Goal: Check status: Check status

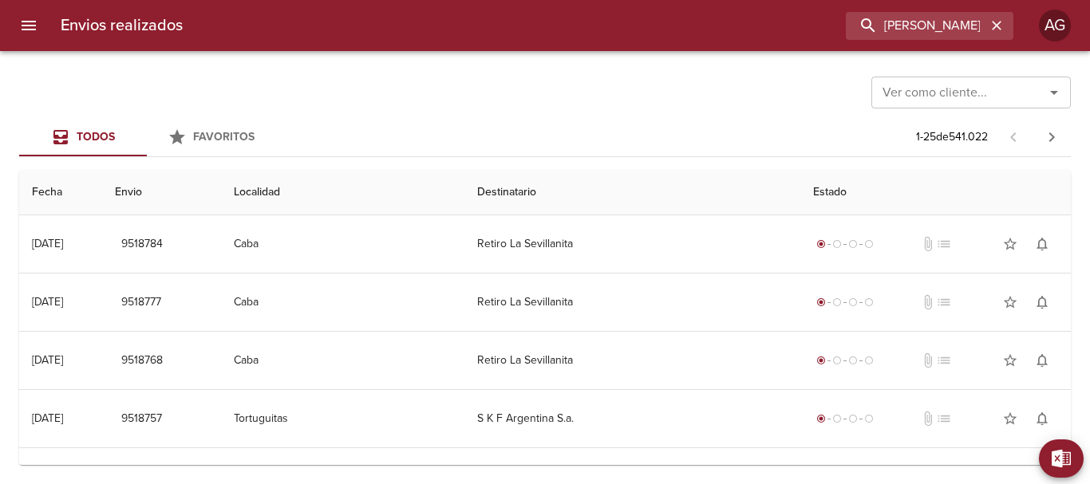
scroll to position [0, 50]
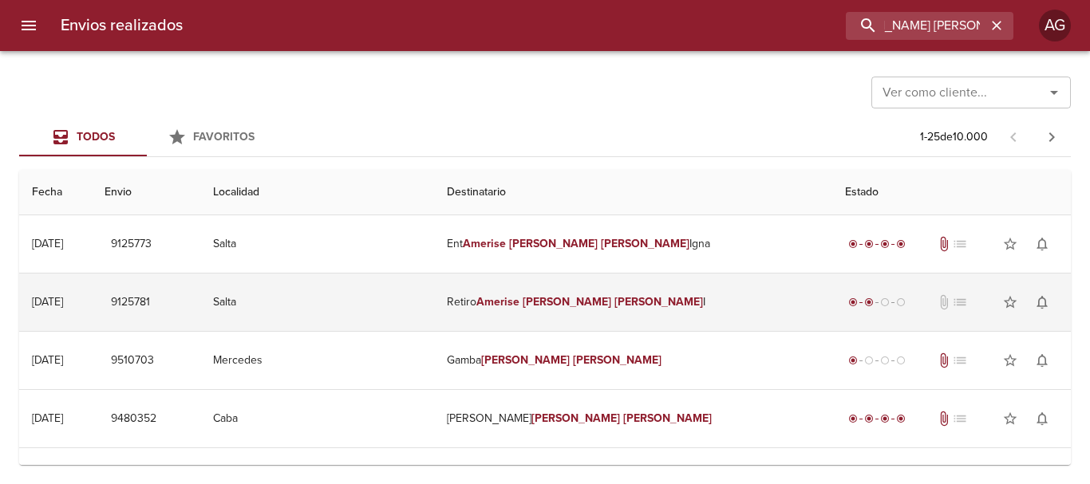
click at [594, 307] on em "[PERSON_NAME]" at bounding box center [567, 302] width 89 height 14
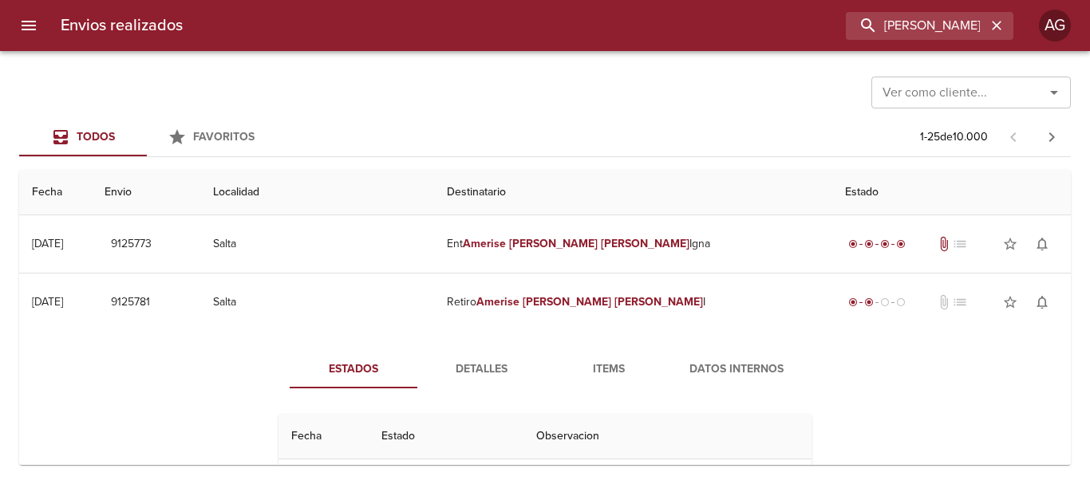
scroll to position [80, 0]
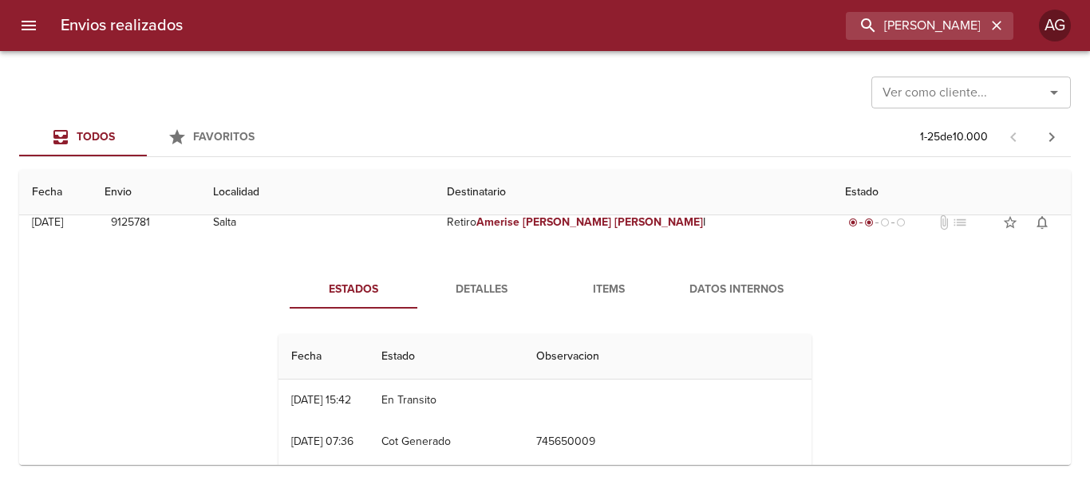
click at [582, 290] on span "Items" at bounding box center [608, 290] width 108 height 20
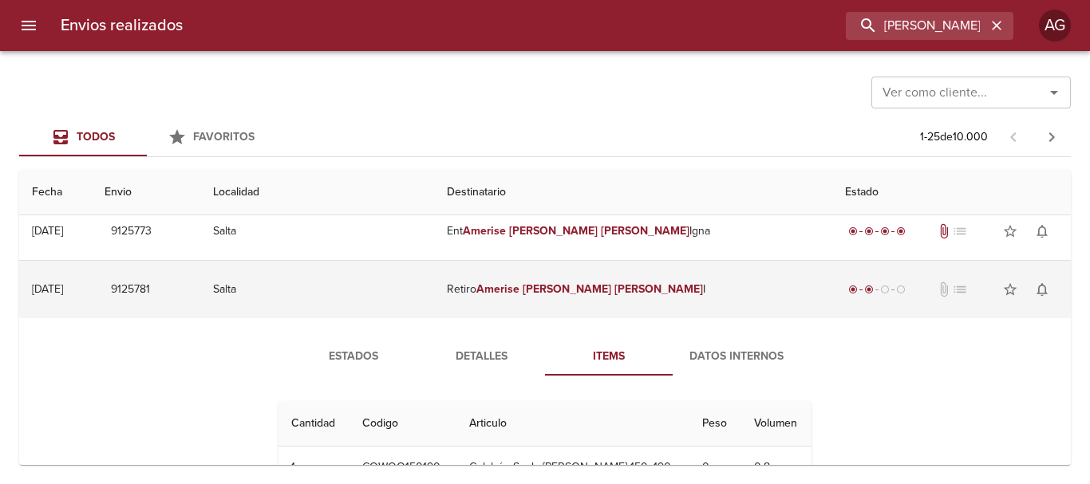
scroll to position [0, 0]
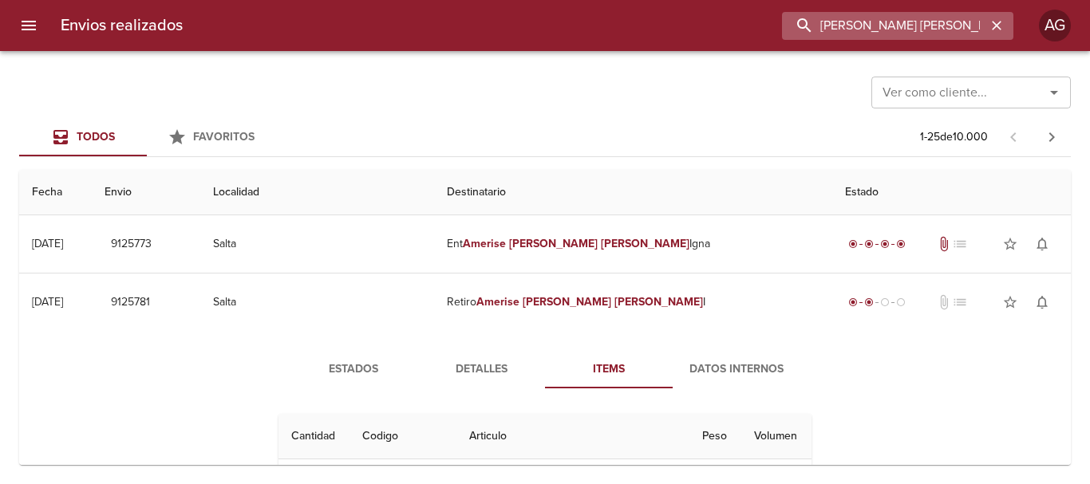
click at [924, 26] on input "[PERSON_NAME] [PERSON_NAME]" at bounding box center [884, 26] width 204 height 28
click at [924, 26] on input "9125781" at bounding box center [884, 26] width 204 height 28
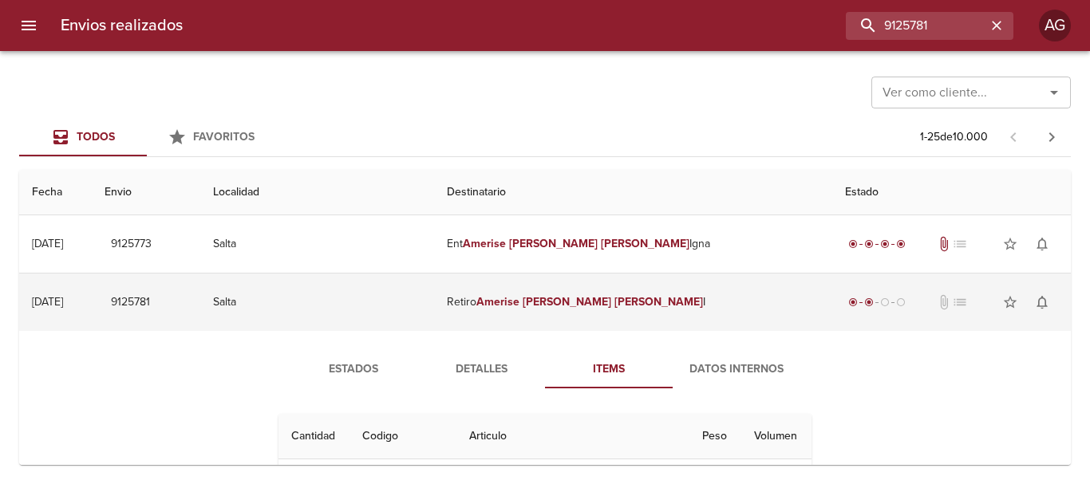
click at [562, 292] on td "Retiro [PERSON_NAME]" at bounding box center [633, 302] width 398 height 57
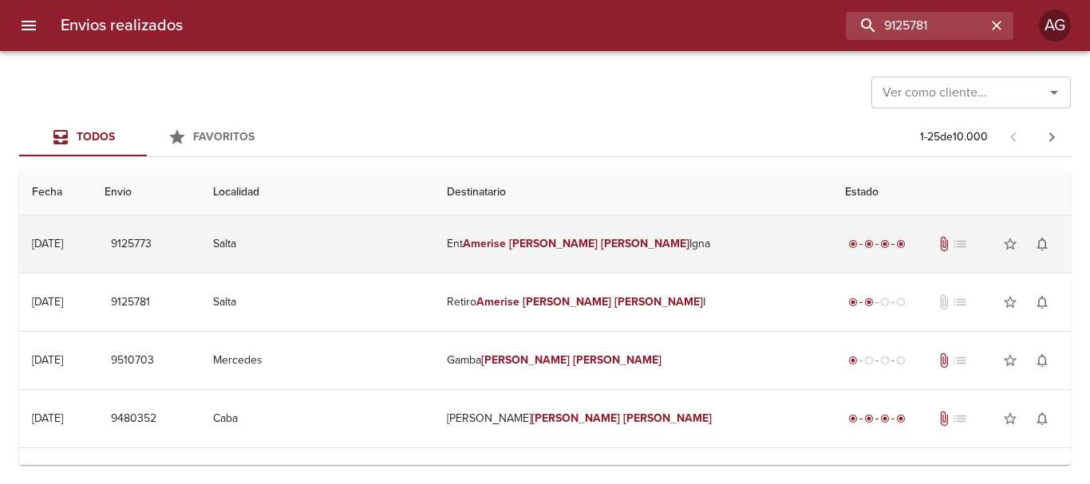
click at [519, 261] on td "Ent [PERSON_NAME] [PERSON_NAME]" at bounding box center [633, 243] width 398 height 57
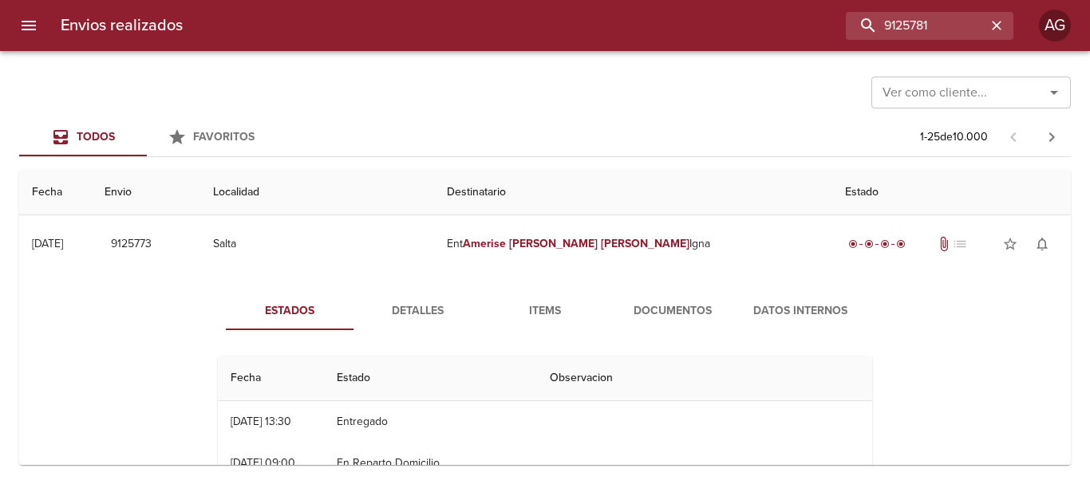
click at [676, 312] on span "Documentos" at bounding box center [672, 312] width 108 height 20
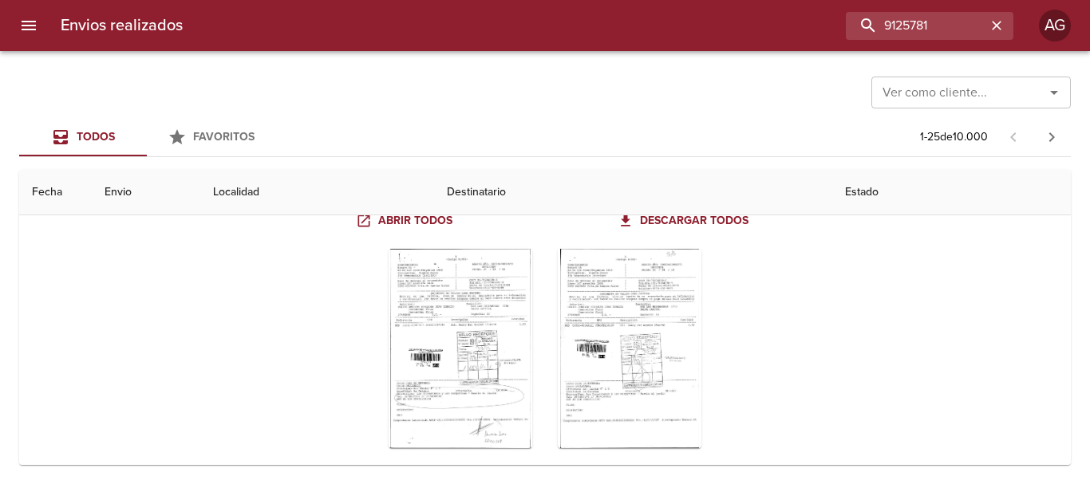
scroll to position [160, 0]
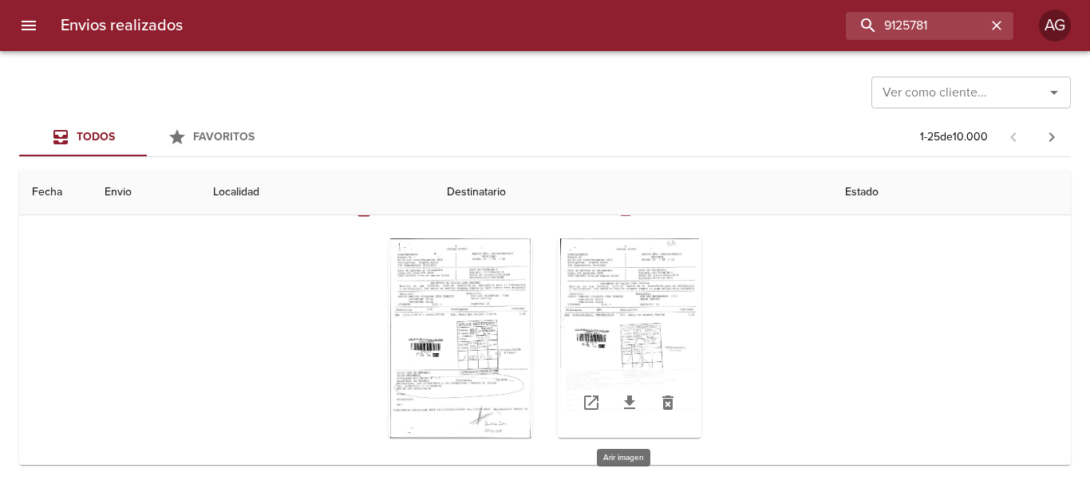
click at [637, 335] on div "Tabla de envíos del cliente" at bounding box center [630, 338] width 144 height 199
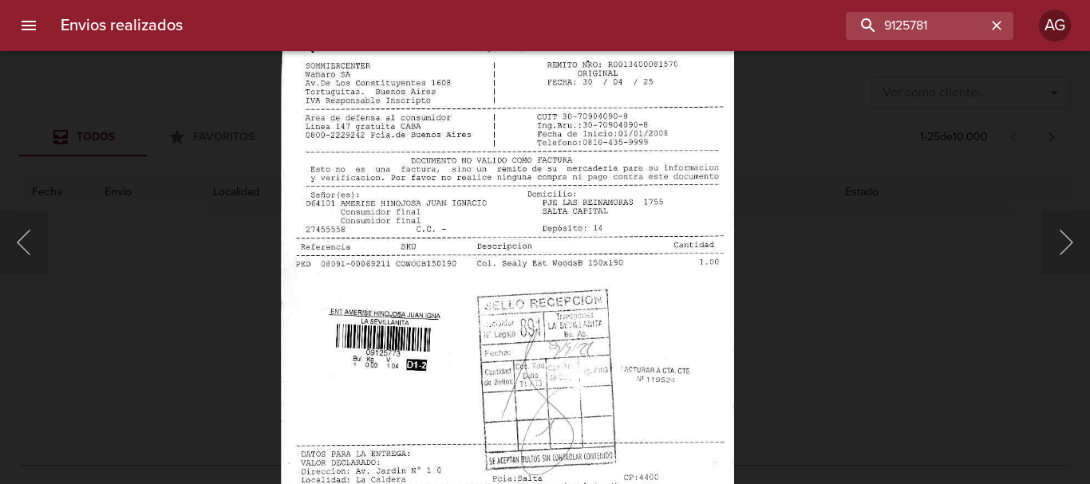
click at [605, 429] on img "Lightbox" at bounding box center [507, 339] width 454 height 653
click at [21, 257] on button "Anterior" at bounding box center [24, 243] width 48 height 64
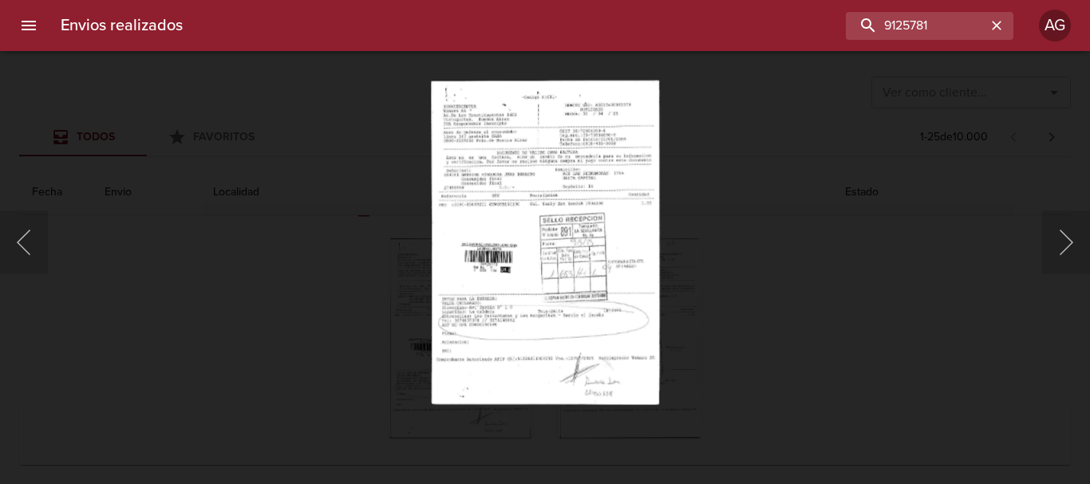
click at [632, 307] on img "Lightbox" at bounding box center [545, 242] width 228 height 325
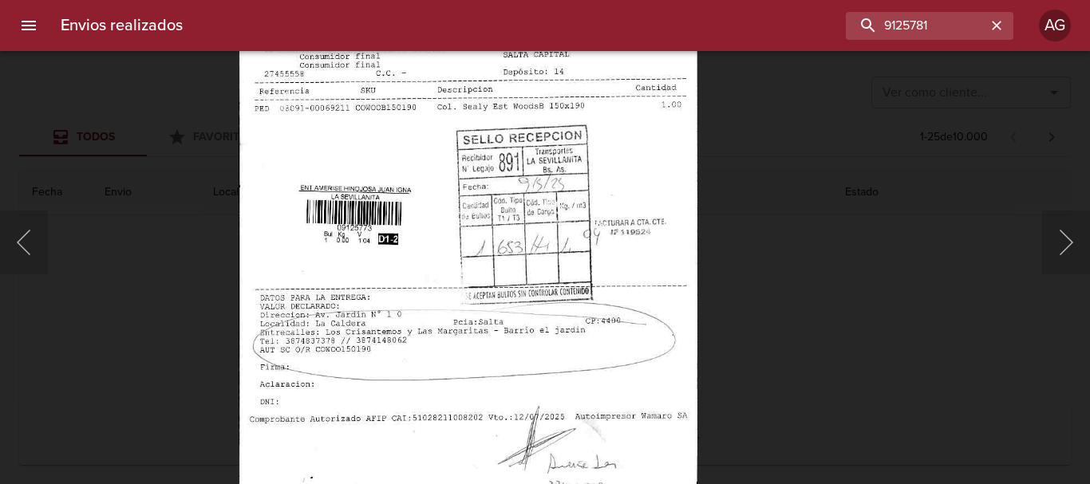
click at [768, 299] on div "Lightbox" at bounding box center [545, 242] width 1090 height 484
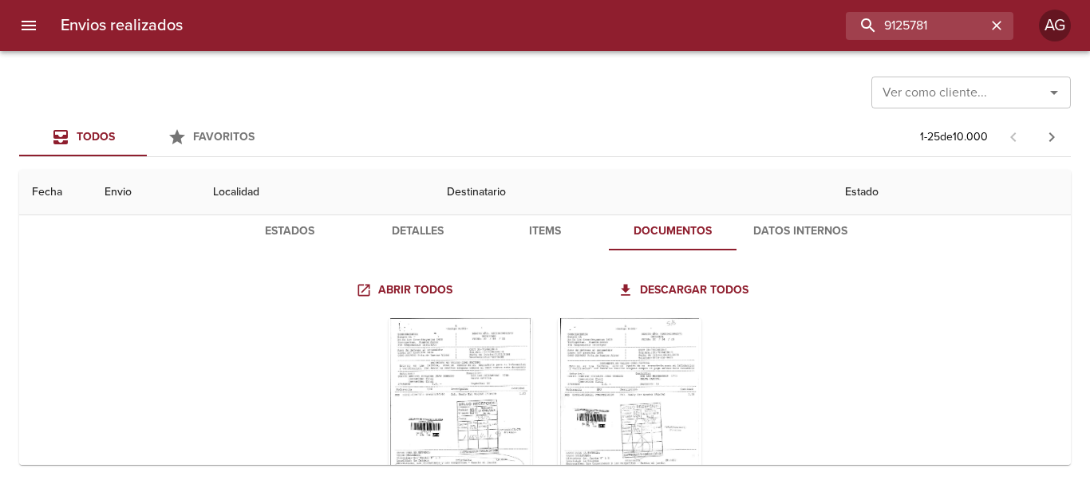
scroll to position [0, 0]
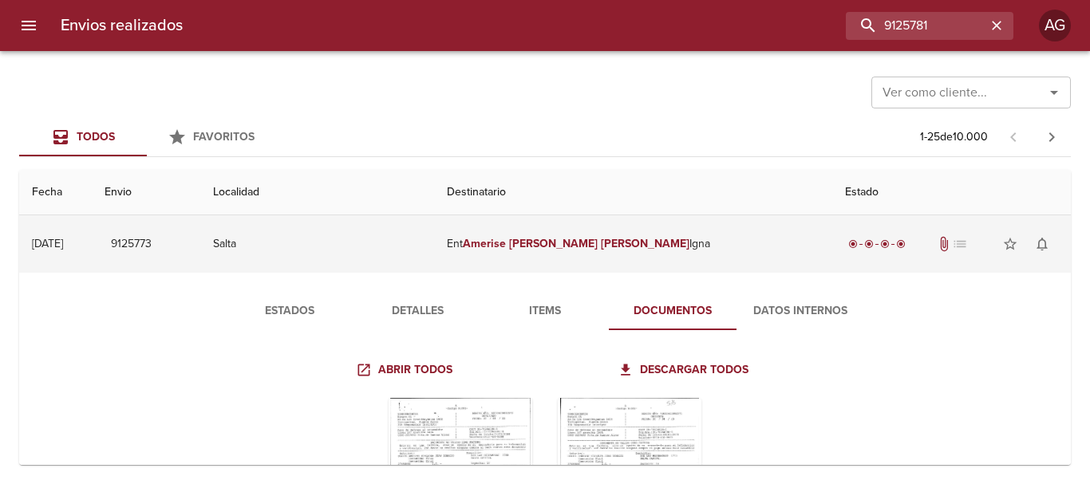
click at [532, 263] on td "Ent [PERSON_NAME] [PERSON_NAME]" at bounding box center [633, 243] width 398 height 57
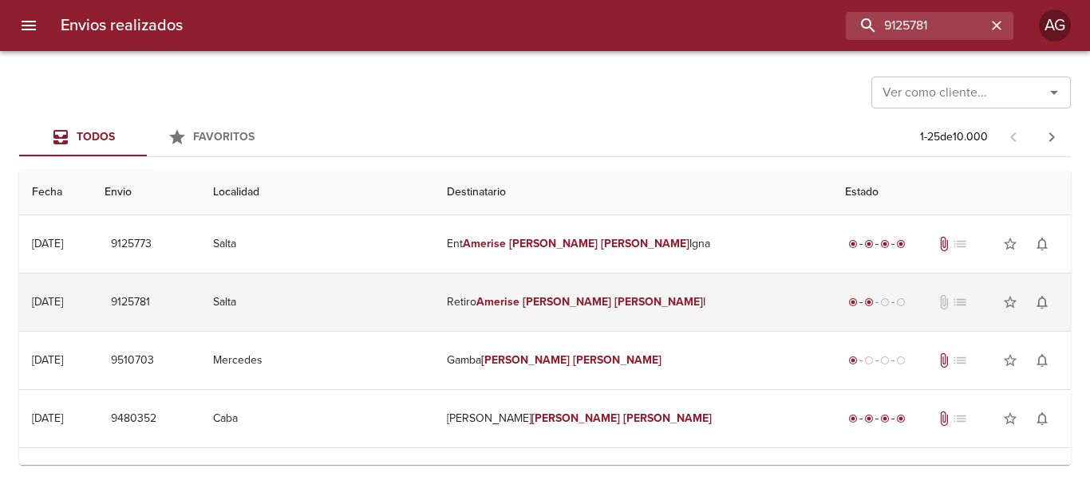
click at [571, 305] on em "[PERSON_NAME]" at bounding box center [567, 302] width 89 height 14
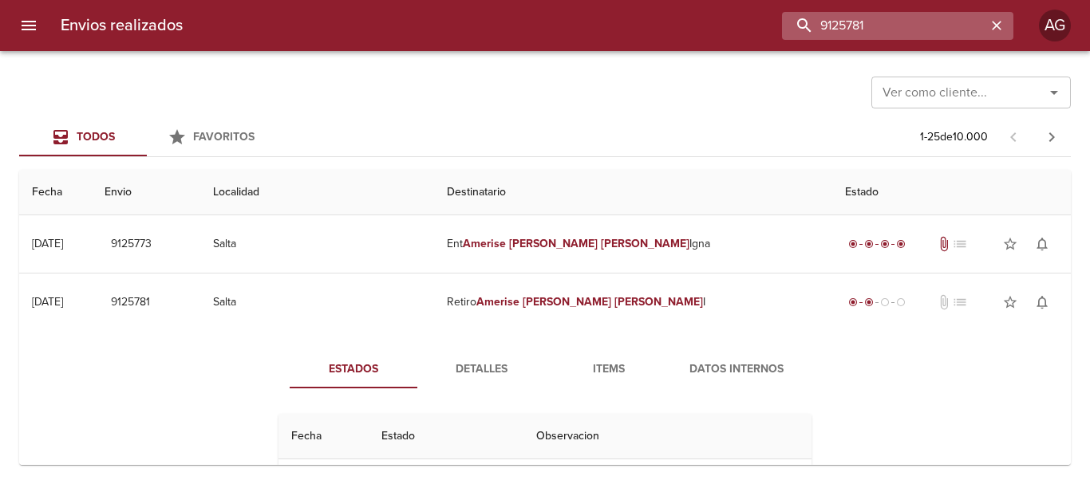
drag, startPoint x: 931, startPoint y: 31, endPoint x: 826, endPoint y: 37, distance: 105.4
click at [826, 37] on input "9125781" at bounding box center [884, 26] width 204 height 28
click at [873, 22] on input "9125781" at bounding box center [884, 26] width 204 height 28
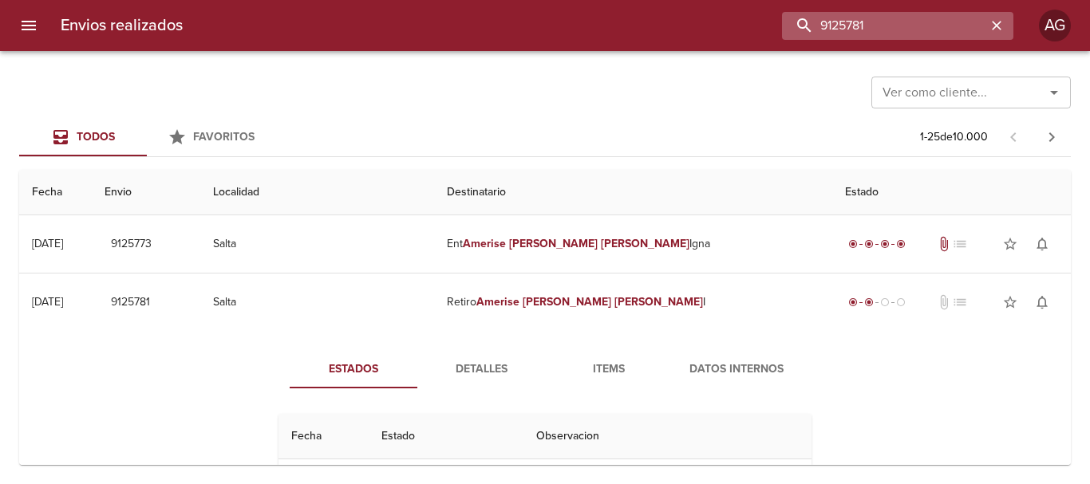
paste input "[PERSON_NAME] [PERSON_NAME] MATORRA ML"
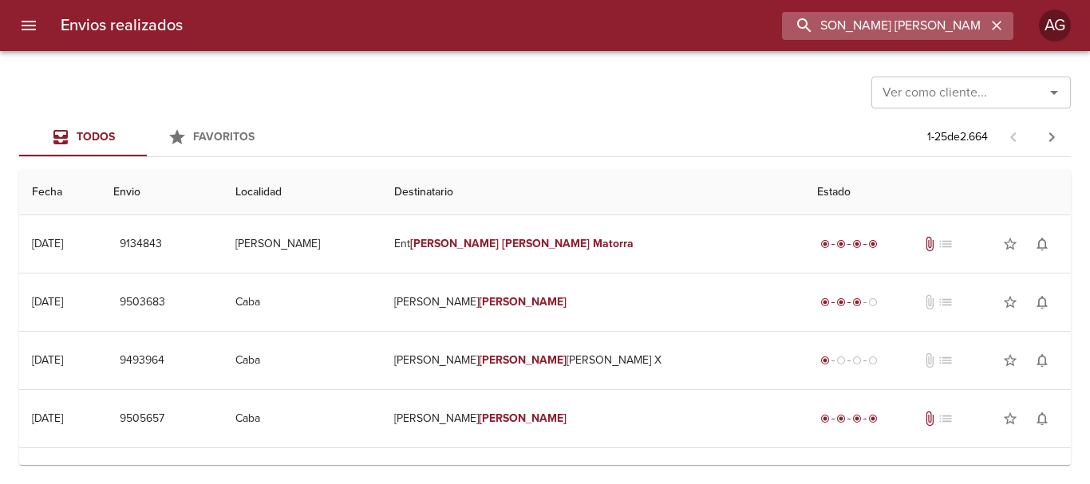
click at [836, 21] on input "[PERSON_NAME] [PERSON_NAME] MATORRA" at bounding box center [884, 26] width 204 height 28
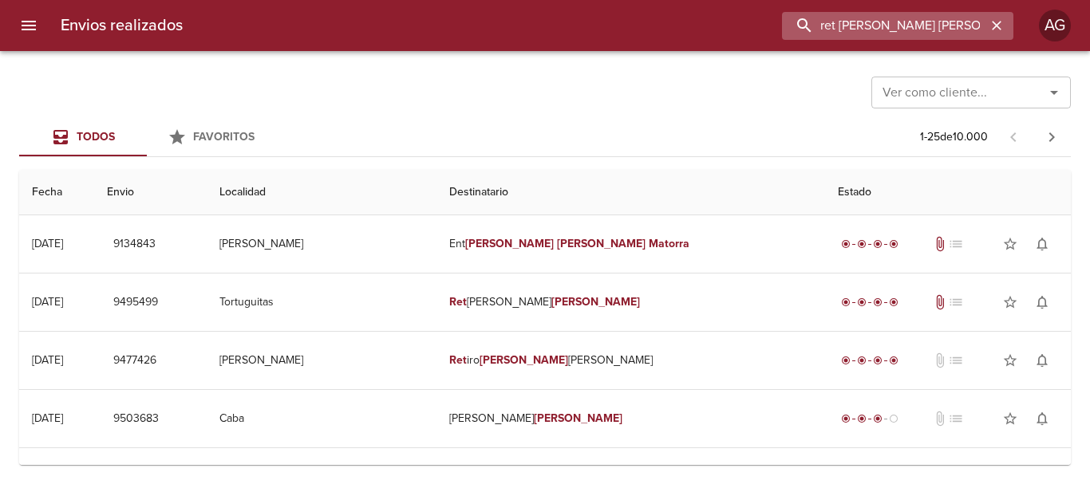
click at [912, 30] on input "ret [PERSON_NAME] [PERSON_NAME] MATORRA" at bounding box center [884, 26] width 204 height 28
click at [912, 30] on input "9134843" at bounding box center [884, 26] width 204 height 28
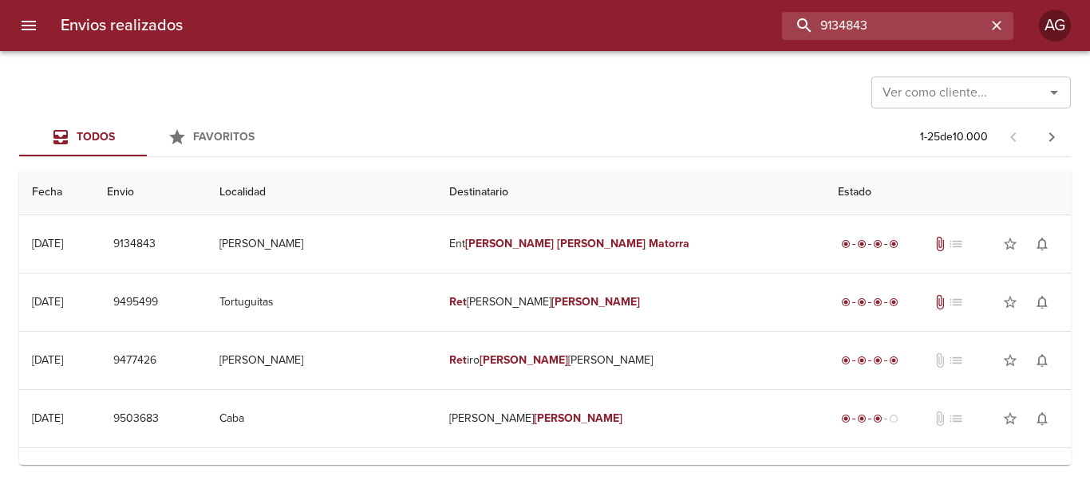
type input "9134843"
click at [996, 31] on icon "button" at bounding box center [996, 26] width 16 height 16
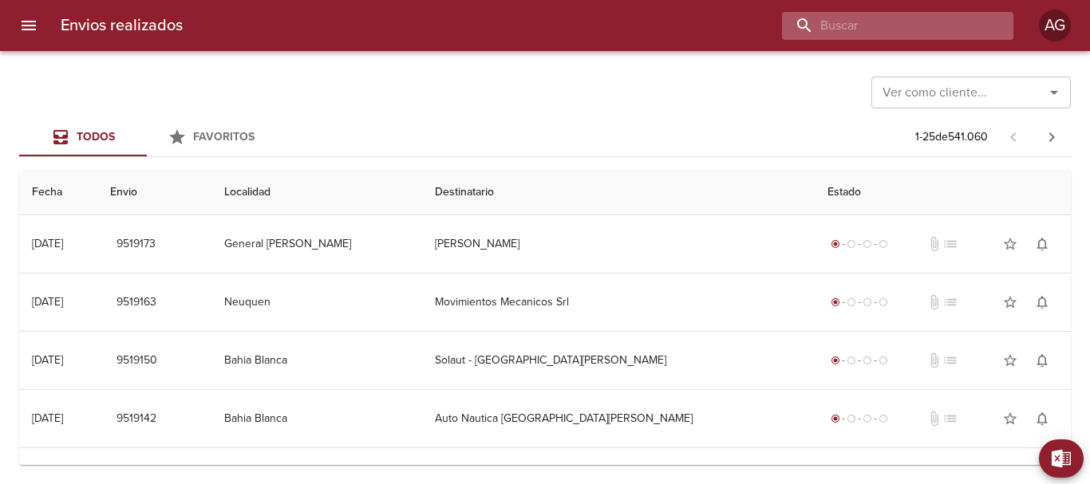
click at [906, 26] on input "buscar" at bounding box center [884, 26] width 204 height 28
click at [906, 26] on input "clas" at bounding box center [884, 26] width 204 height 28
type input "[PERSON_NAME] [PERSON_NAME] matorra"
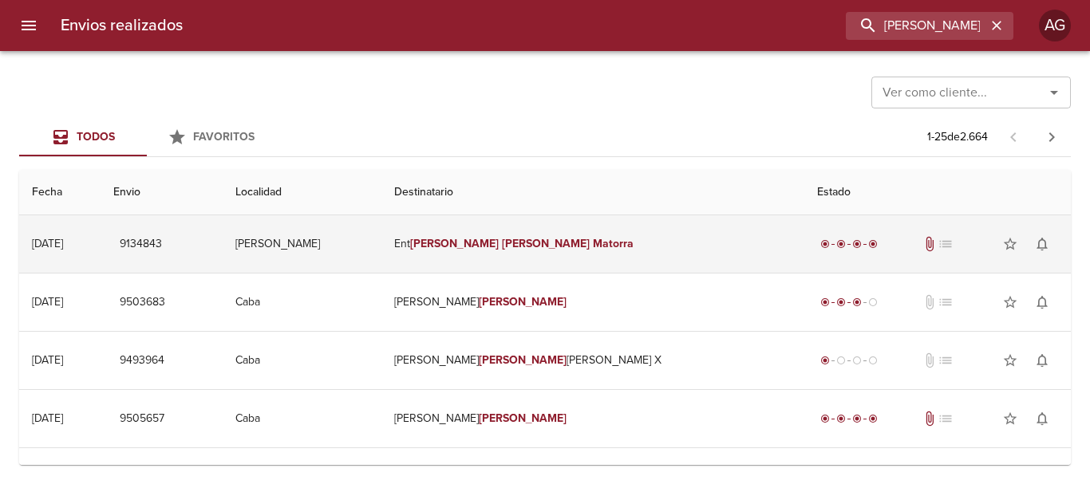
click at [693, 249] on td "Ent [PERSON_NAME] [PERSON_NAME] Matorra" at bounding box center [592, 243] width 423 height 57
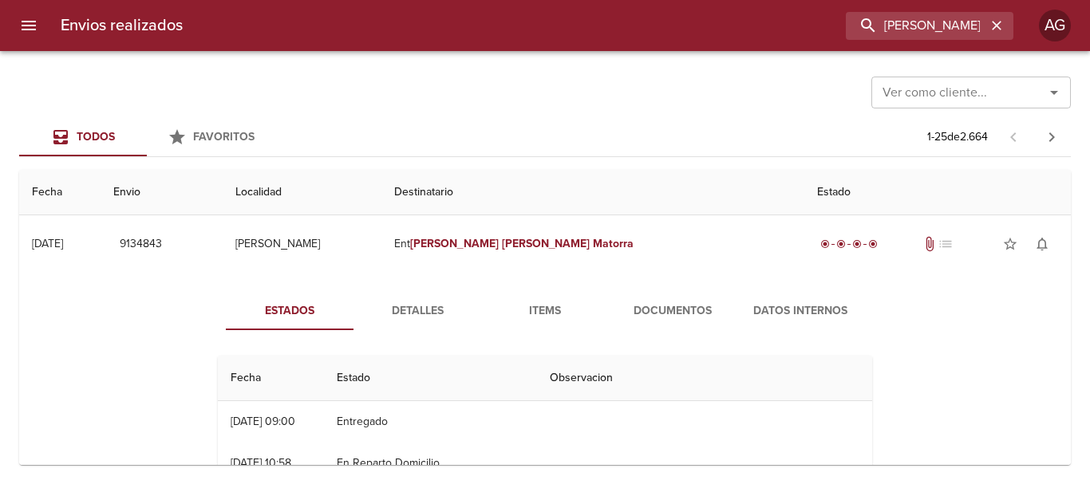
click at [668, 299] on button "Documentos" at bounding box center [673, 311] width 128 height 38
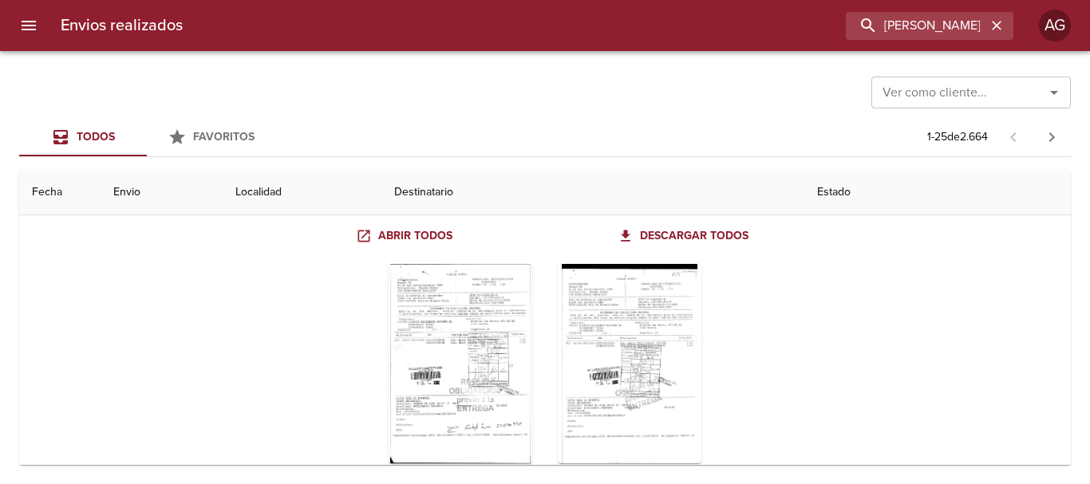
scroll to position [160, 0]
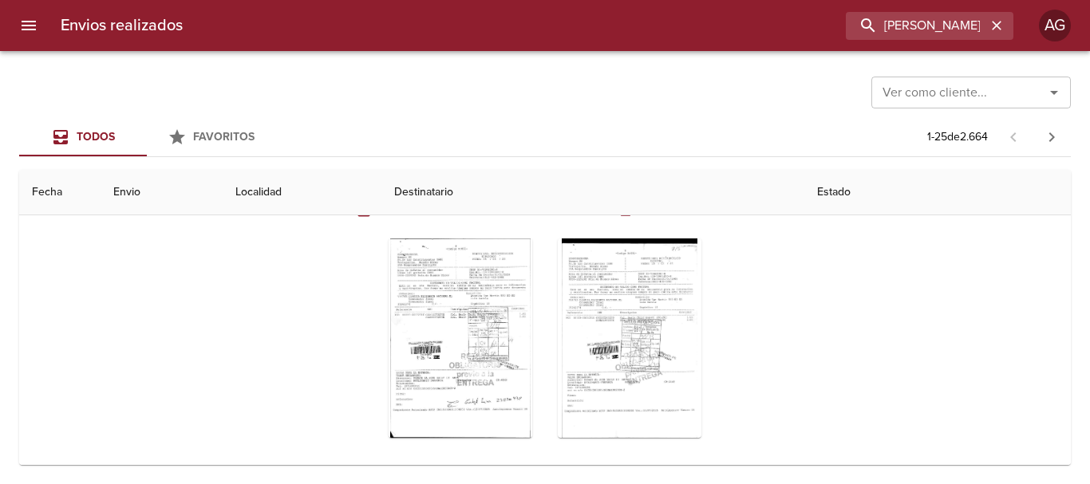
click at [668, 299] on div "Tabla de envíos del cliente" at bounding box center [630, 338] width 144 height 199
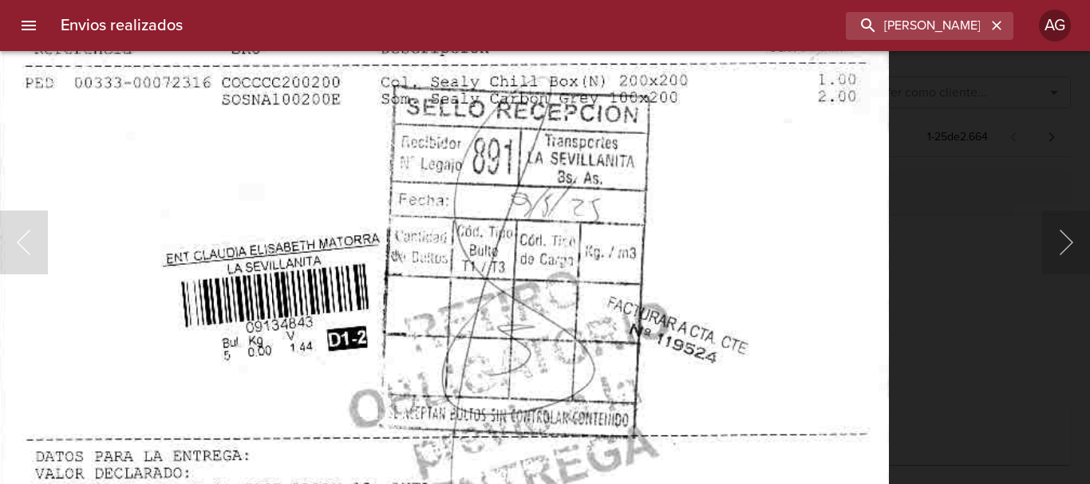
click at [657, 467] on img "Lightbox" at bounding box center [442, 215] width 892 height 1310
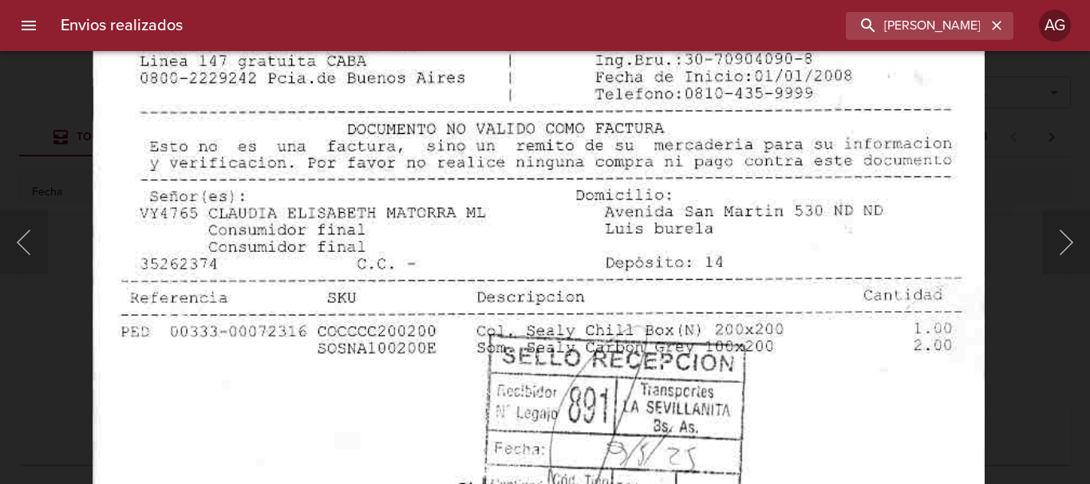
click at [605, 430] on img "Lightbox" at bounding box center [538, 464] width 892 height 1310
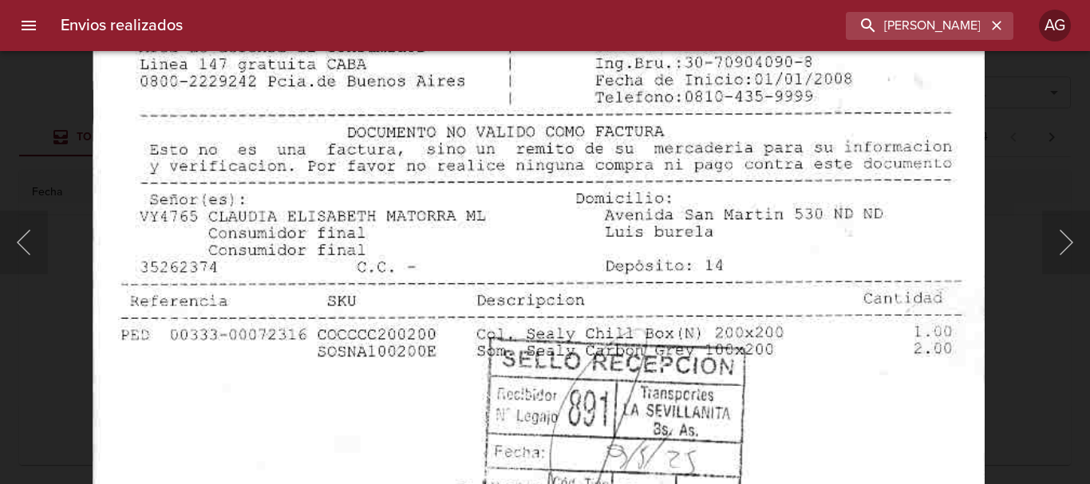
click at [558, 316] on img "Lightbox" at bounding box center [538, 468] width 892 height 1310
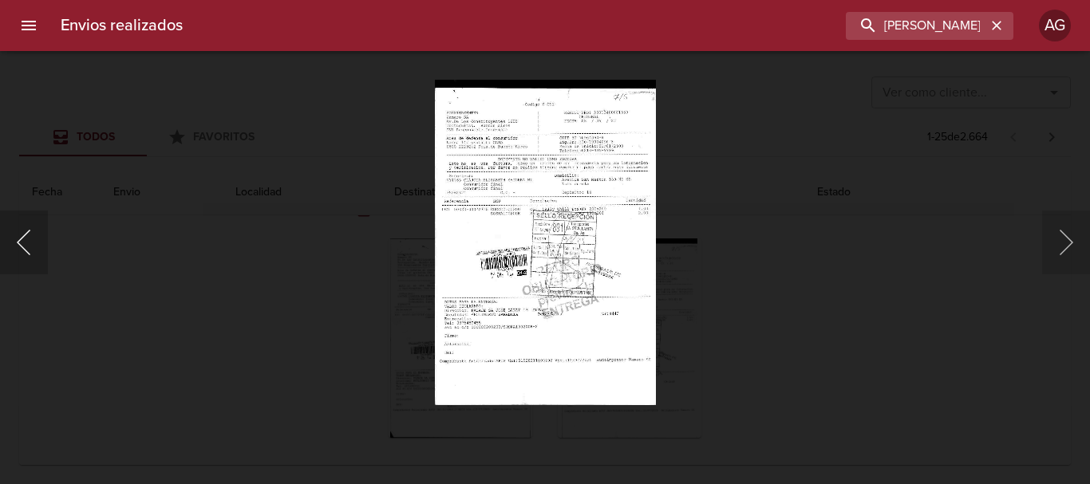
click at [36, 268] on button "Anterior" at bounding box center [24, 243] width 48 height 64
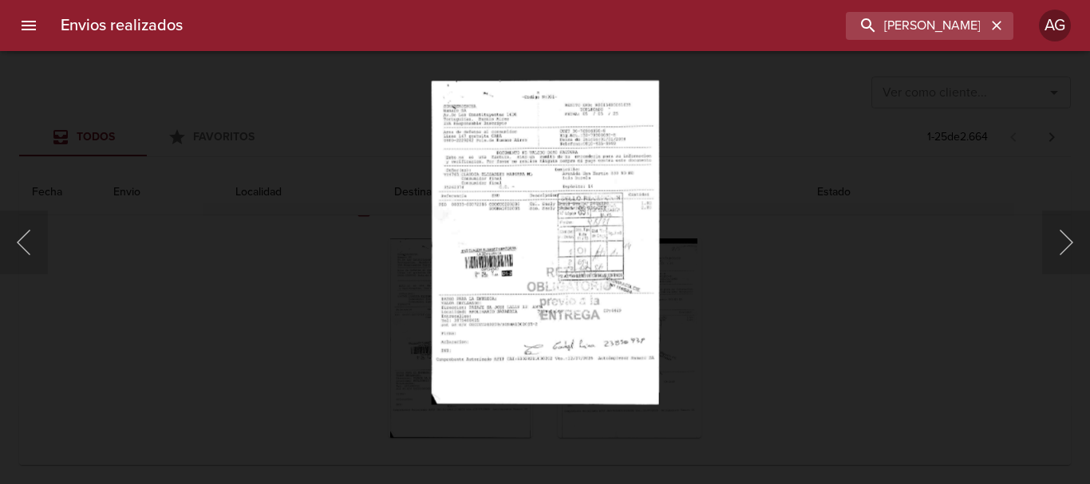
click at [496, 309] on img "Lightbox" at bounding box center [545, 242] width 228 height 325
click at [676, 257] on div "Lightbox" at bounding box center [545, 242] width 1090 height 484
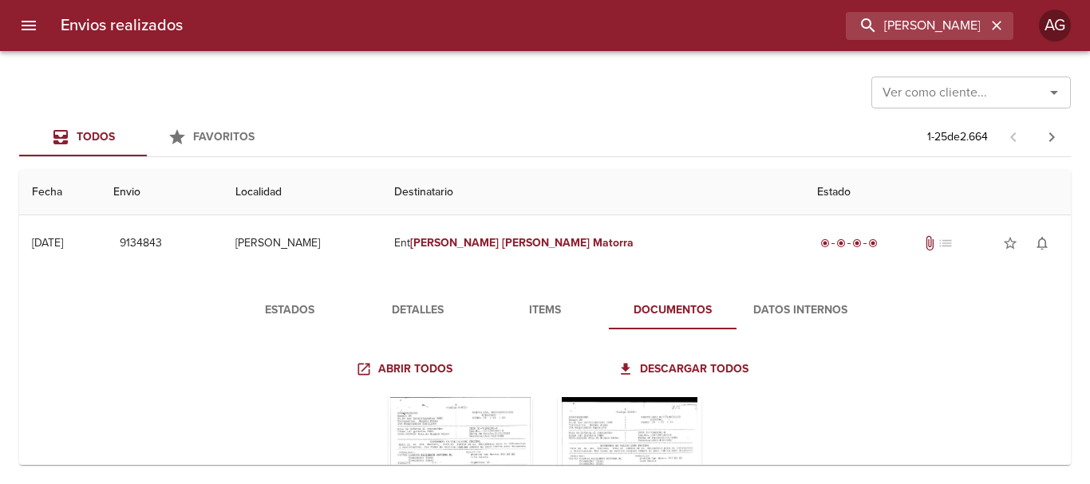
scroll to position [0, 0]
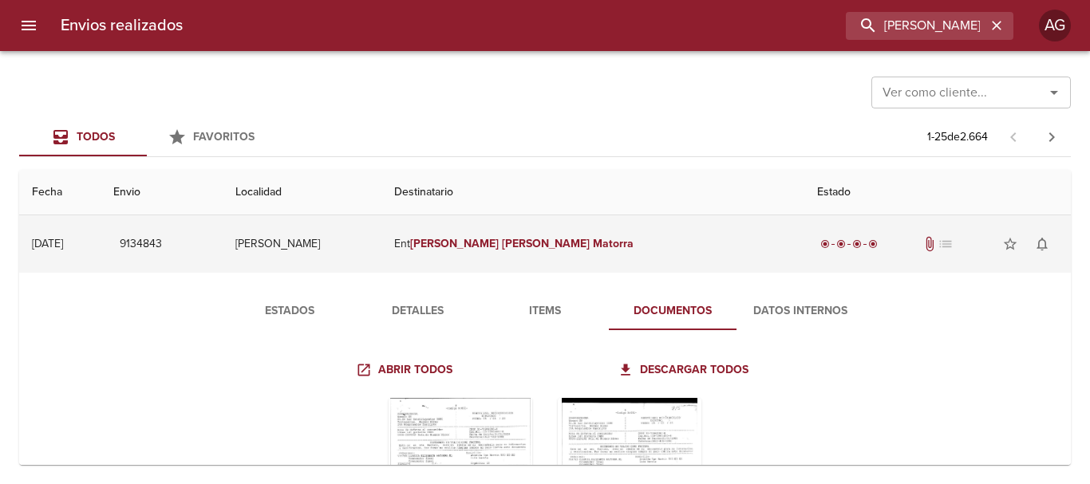
click at [621, 260] on td "Ent [PERSON_NAME] [PERSON_NAME] Matorra" at bounding box center [592, 243] width 423 height 57
